Goal: Transaction & Acquisition: Purchase product/service

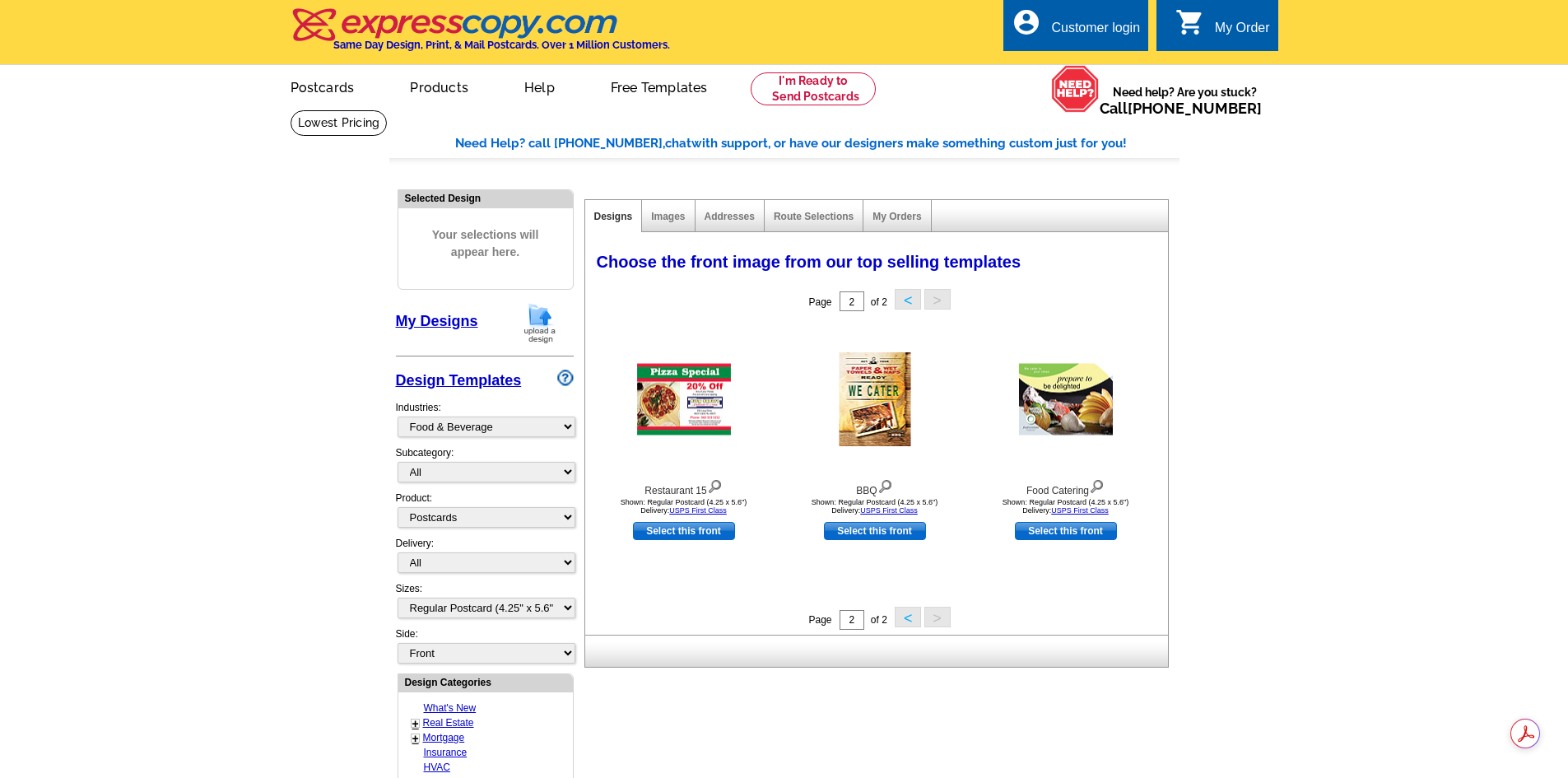
select select "809"
select select "1"
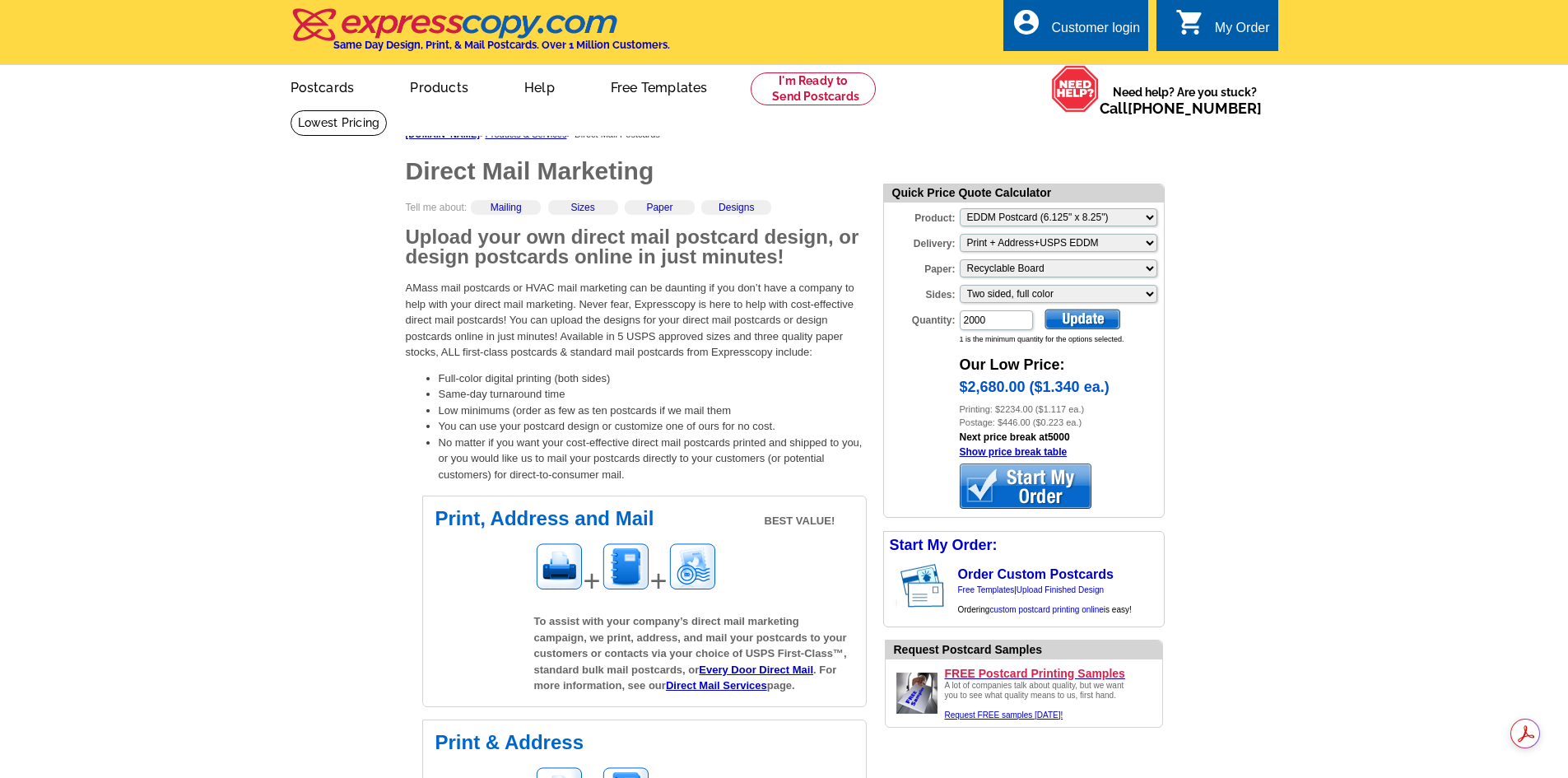
select select "14"
select select "3"
click at [996, 317] on input "2000" at bounding box center [995, 319] width 73 height 19
type input "2"
type input "1000"
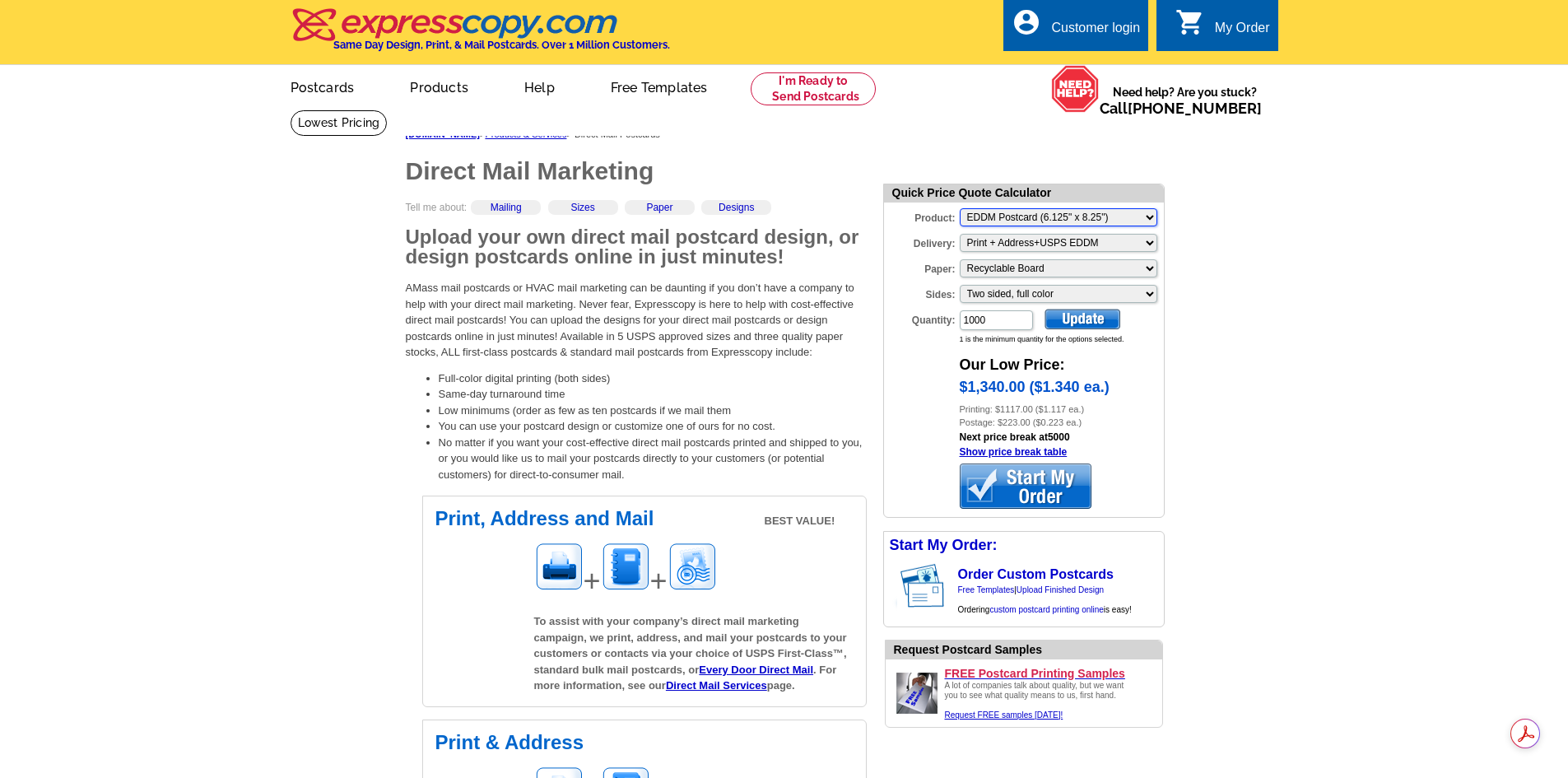
click at [1042, 220] on select "Please Make a Selection Jumbo Postcard (5.5" x 8.5") Regular Postcard (4.25" x …" at bounding box center [1058, 218] width 197 height 18
select select "1"
click at [959, 210] on select "Please Make a Selection Jumbo Postcard (5.5" x 8.5") Regular Postcard (4.25" x …" at bounding box center [1058, 218] width 197 height 18
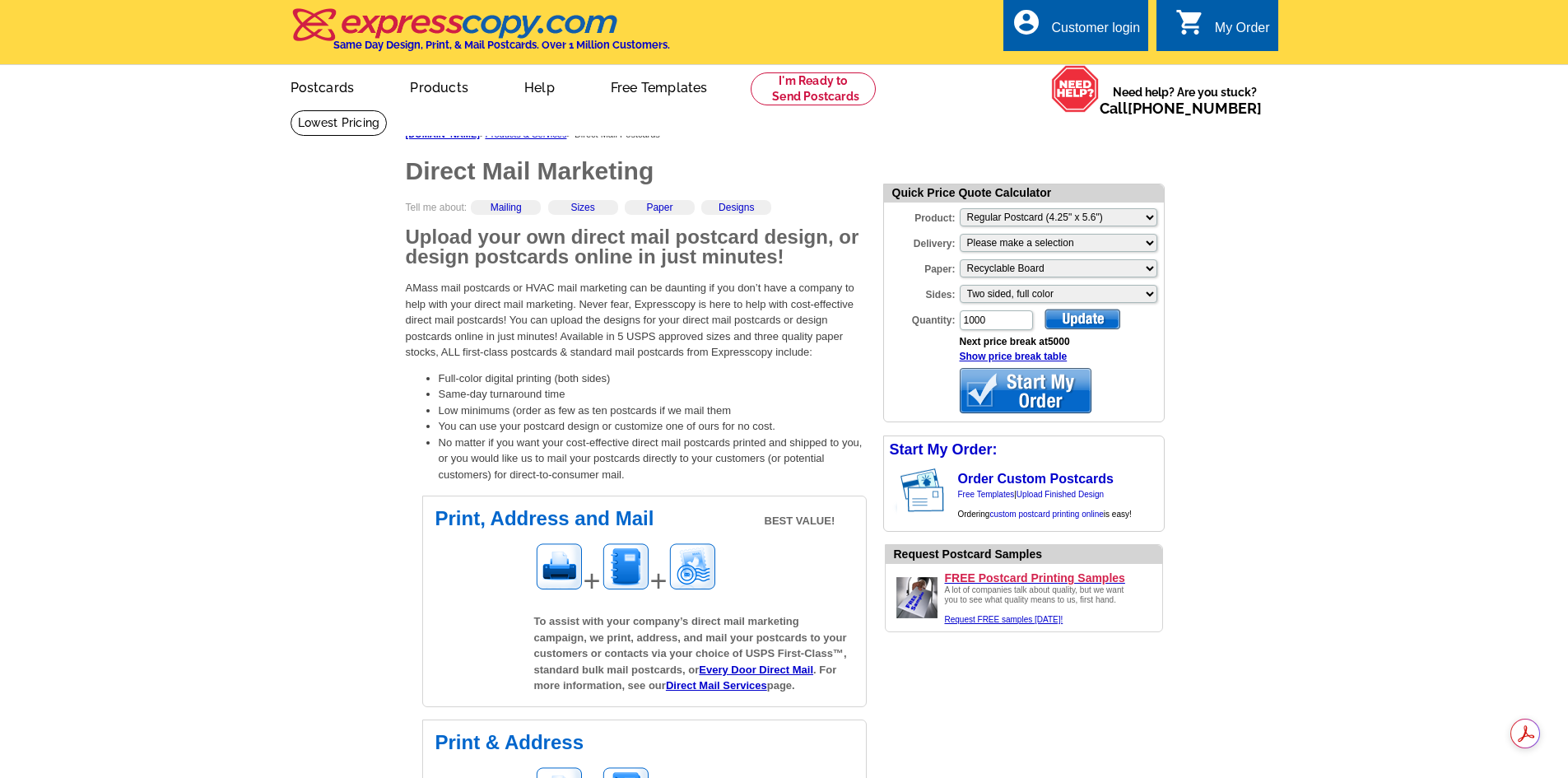
click at [1086, 317] on div at bounding box center [1082, 319] width 76 height 20
click at [1081, 321] on div at bounding box center [1082, 319] width 76 height 20
click at [1051, 226] on select "Please Make a Selection Jumbo Postcard (5.5" x 8.5") Regular Postcard (4.25" x …" at bounding box center [1058, 218] width 197 height 18
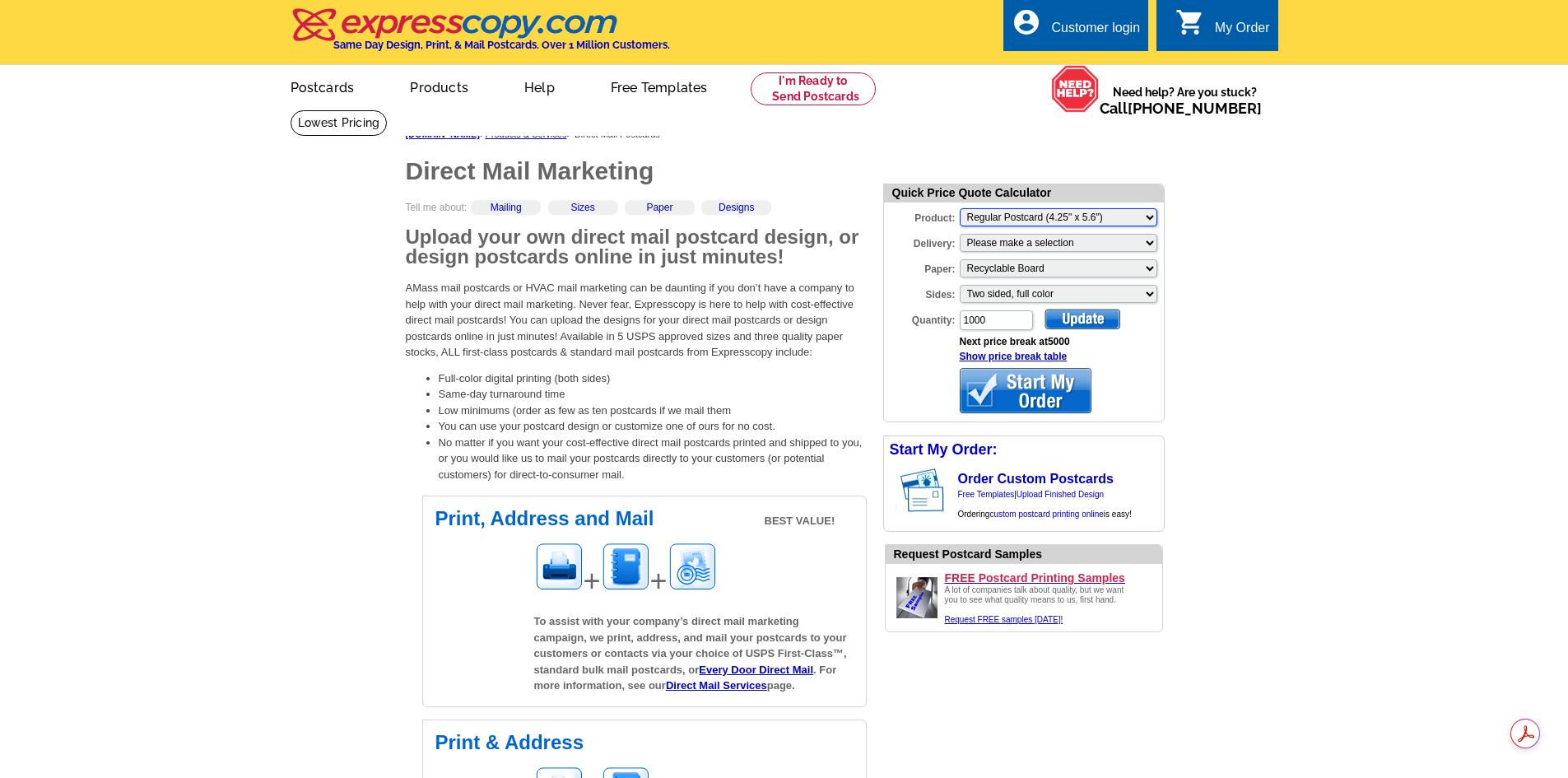
click at [1145, 213] on select "Please Make a Selection Jumbo Postcard (5.5" x 8.5") Regular Postcard (4.25" x …" at bounding box center [1058, 218] width 197 height 18
click at [1062, 244] on select "Please make a selection Print + Address+USPS First Class Print + Address+Shippe…" at bounding box center [1058, 243] width 197 height 18
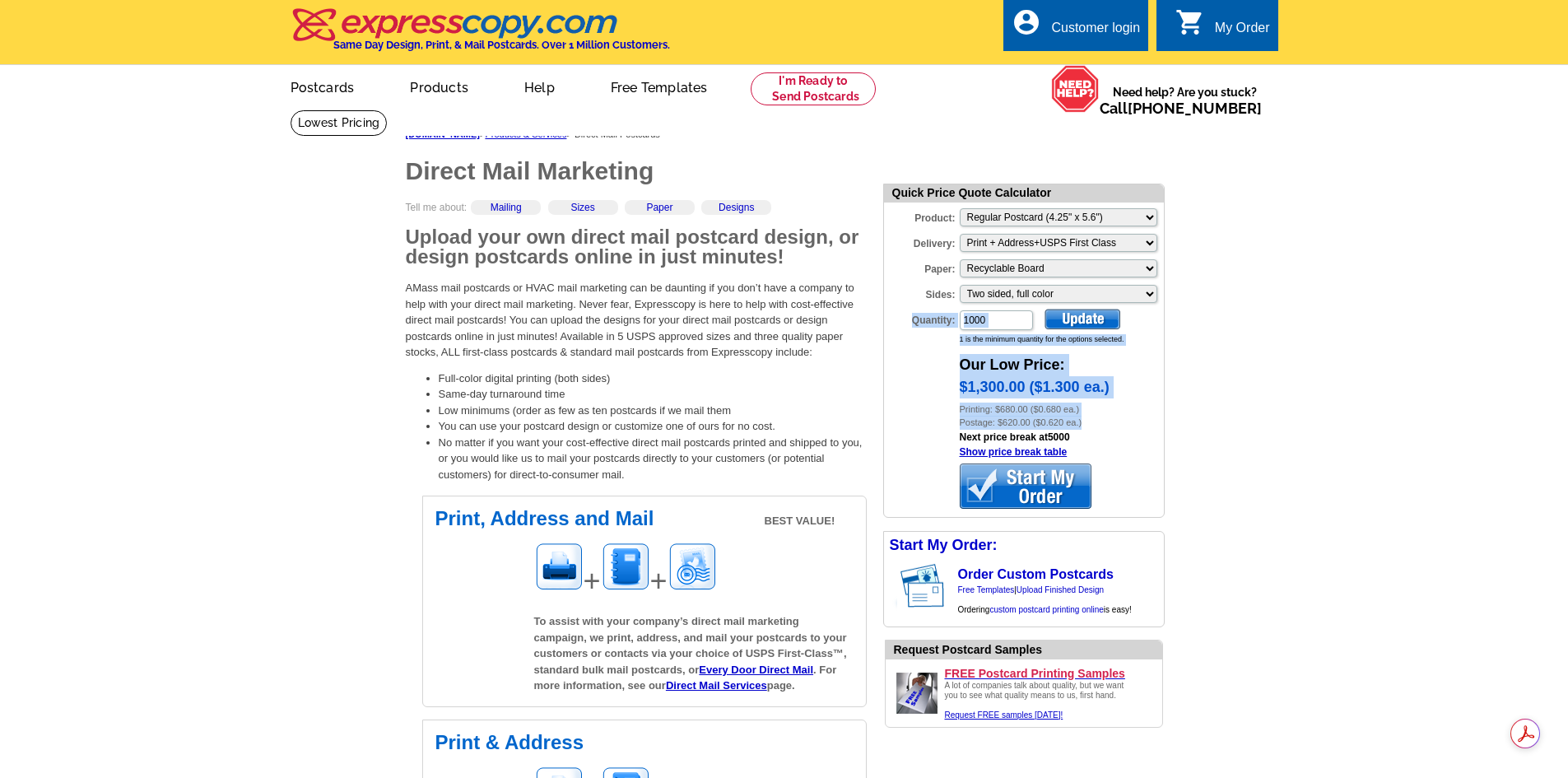
click at [1144, 358] on div "Our Low Price:" at bounding box center [1061, 361] width 204 height 30
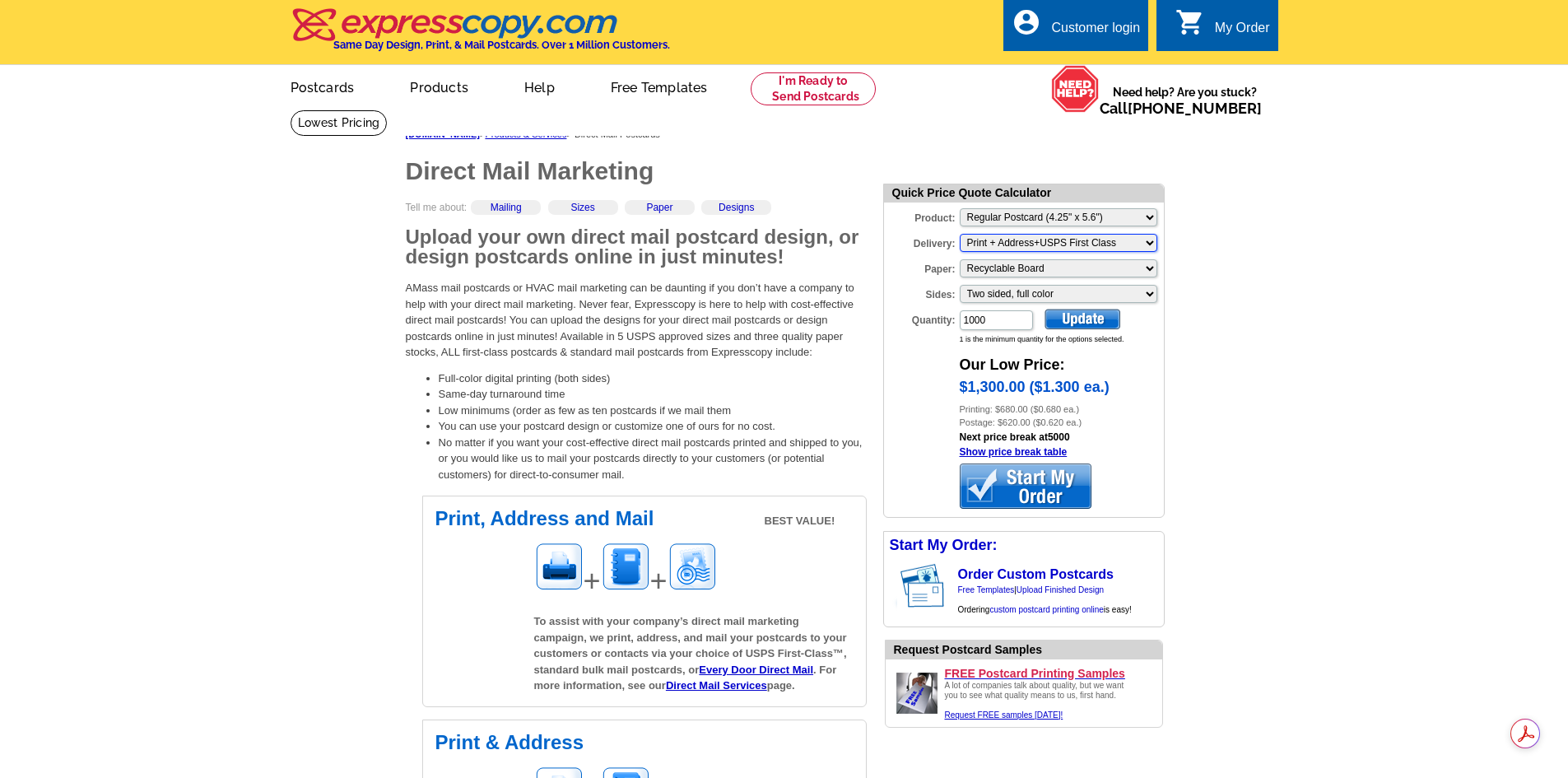
click at [1073, 242] on select "Please make a selection Print + Address+USPS First Class Print + Address+Shippe…" at bounding box center [1058, 243] width 197 height 18
click at [959, 235] on select "Please make a selection Print + Address+USPS First Class Print + Address+Shippe…" at bounding box center [1058, 243] width 197 height 18
click at [1131, 331] on div "Quantity: 1000 1 is the minimum quantity for the options selected." at bounding box center [1023, 328] width 279 height 37
click at [1070, 244] on select "Please make a selection Print + Address+USPS First Class Print + Address+Shippe…" at bounding box center [1058, 243] width 197 height 18
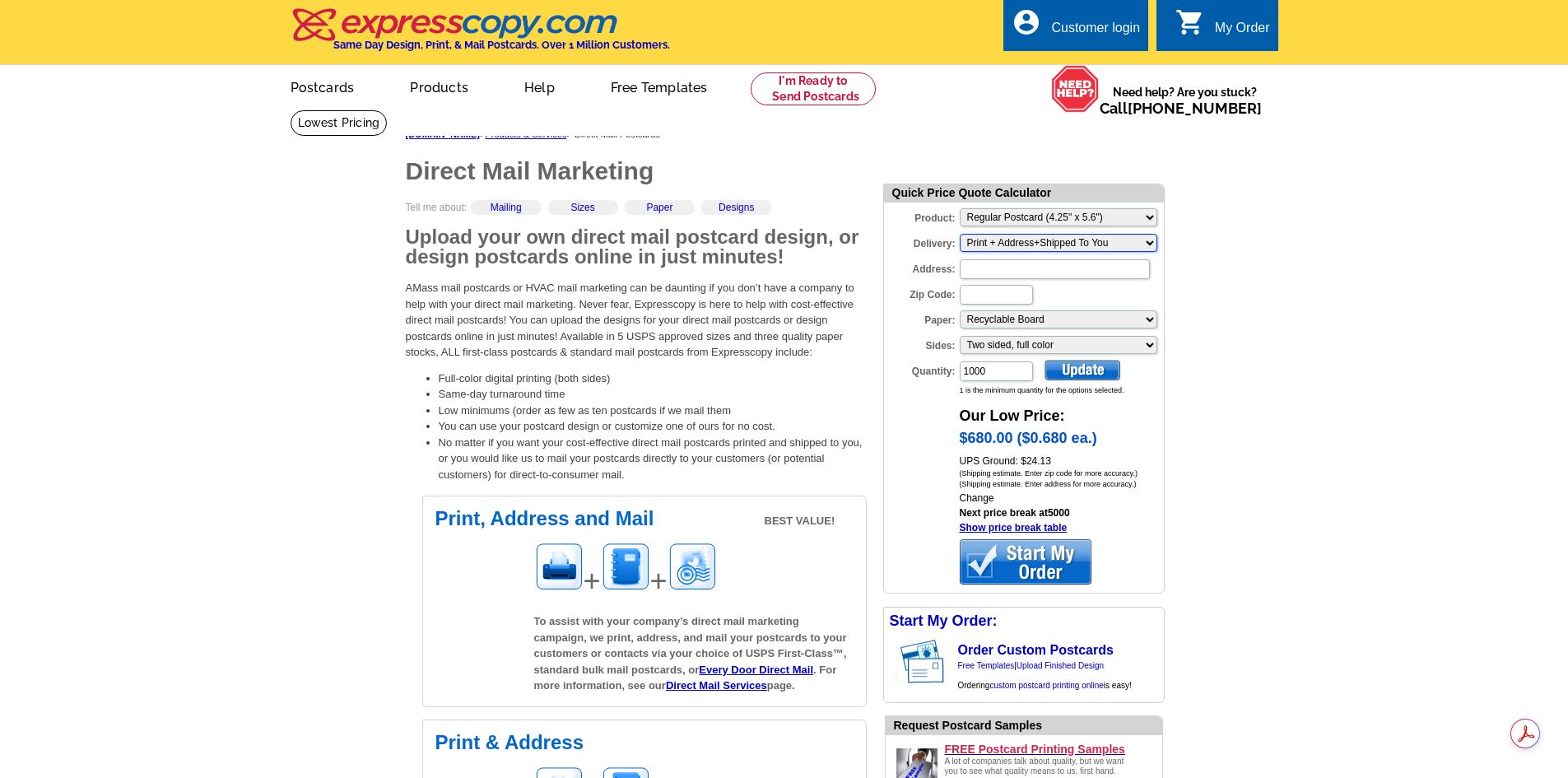
click at [1081, 246] on select "Please make a selection Print + Address+USPS First Class Print + Address+Shippe…" at bounding box center [1058, 243] width 197 height 18
